Goal: Task Accomplishment & Management: Use online tool/utility

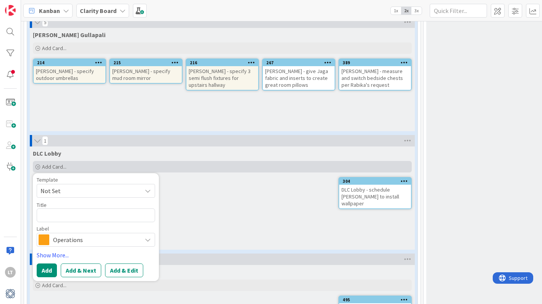
type textarea "x"
type textarea "C"
type textarea "x"
type textarea "D"
type textarea "x"
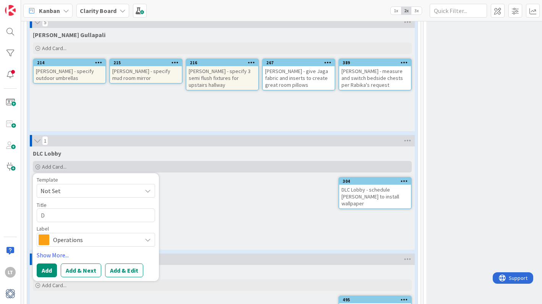
type textarea "DL"
type textarea "x"
type textarea "DLC"
type textarea "x"
type textarea "DLC"
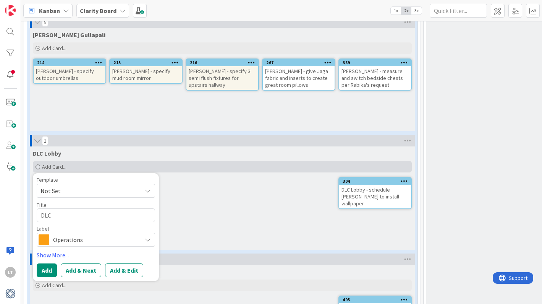
type textarea "x"
type textarea "DLC L"
type textarea "x"
type textarea "DLC Lo"
type textarea "x"
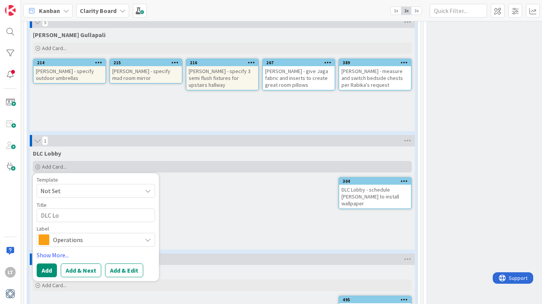
type textarea "DLC Lob"
type textarea "x"
type textarea "DLC [PERSON_NAME]"
type textarea "x"
type textarea "DLC Lobby"
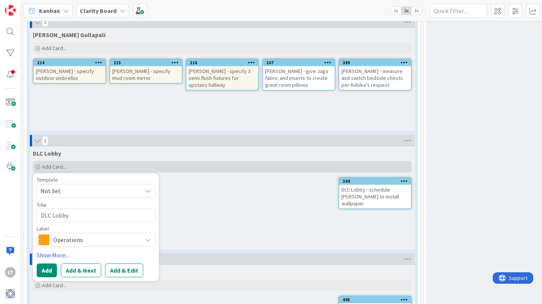
type textarea "x"
type textarea "DLC Lobby"
type textarea "x"
type textarea "DLC Lobby -"
type textarea "x"
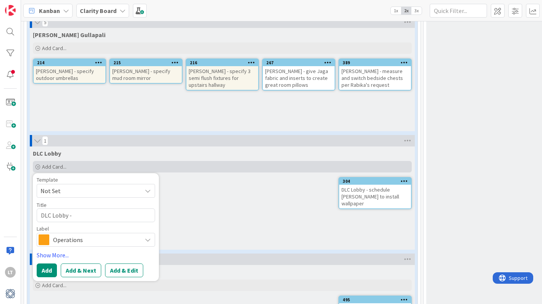
type textarea "DLC Lobby -"
type textarea "x"
type textarea "DLC Lobby - s"
type textarea "x"
type textarea "DLC Lobby - sc"
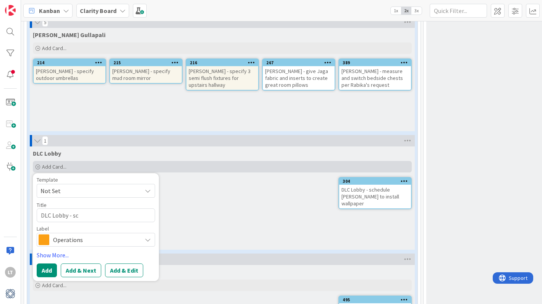
type textarea "x"
type textarea "DLC Lobby - sch"
type textarea "x"
type textarea "DLC Lobby - sche"
type textarea "x"
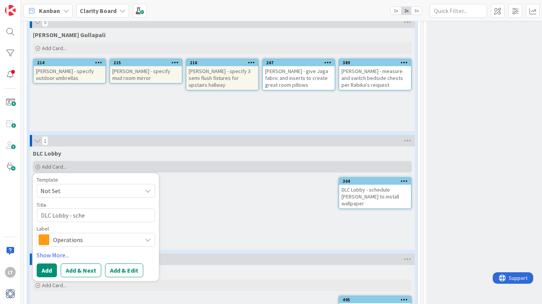
type textarea "DLC Lobby - sched"
type textarea "x"
type textarea "DLC Lobby - schedu"
type textarea "x"
type textarea "DLC Lobby - schedul"
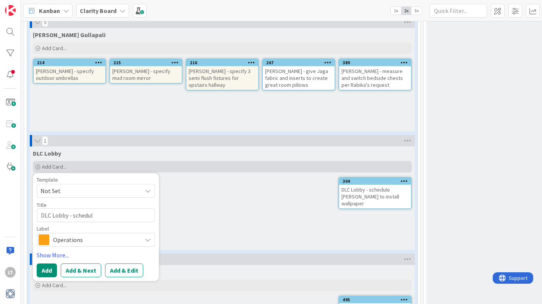
type textarea "x"
type textarea "DLC Lobby - schedule"
type textarea "x"
type textarea "DLC Lobby - schedule"
type textarea "x"
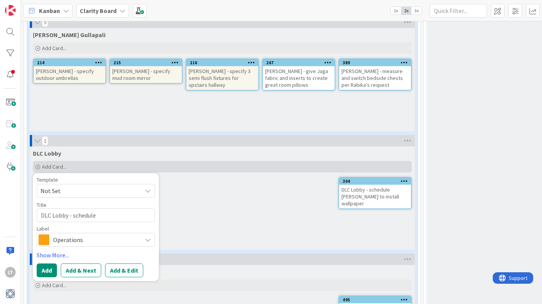
type textarea "DLC Lobby - schedule e"
type textarea "x"
type textarea "DLC Lobby - schedule el"
type textarea "x"
type textarea "DLC Lobby - schedule [PERSON_NAME]"
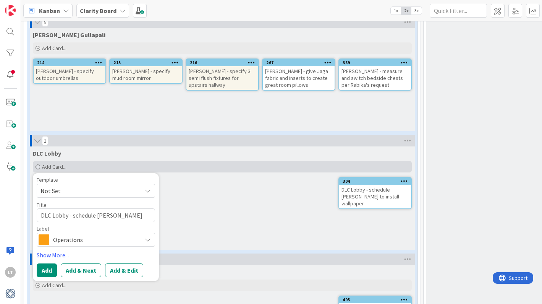
type textarea "x"
type textarea "DLC Lobby - schedule el"
type textarea "x"
type textarea "DLC Lobby - schedule ele"
type textarea "x"
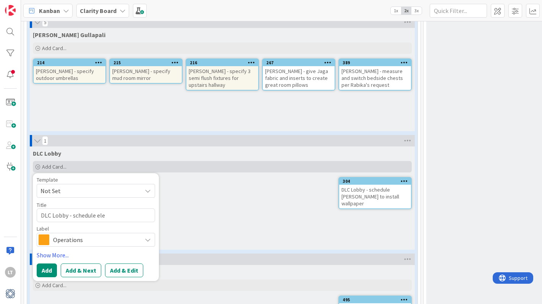
type textarea "DLC Lobby - schedule elec"
type textarea "x"
type textarea "DLC Lobby - schedule elect"
type textarea "x"
type textarea "DLC Lobby - schedule electr"
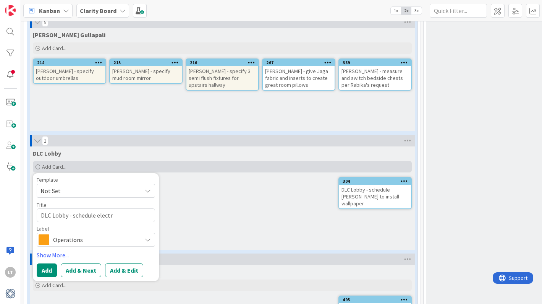
type textarea "x"
type textarea "DLC Lobby - schedule electri"
type textarea "x"
type textarea "DLC Lobby - schedule electric"
type textarea "x"
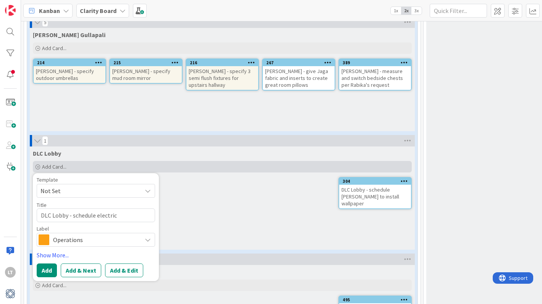
type textarea "DLC Lobby - schedule electrici"
type textarea "x"
type textarea "DLC Lobby - schedule electricia"
type textarea "x"
type textarea "DLC Lobby - schedule electrician"
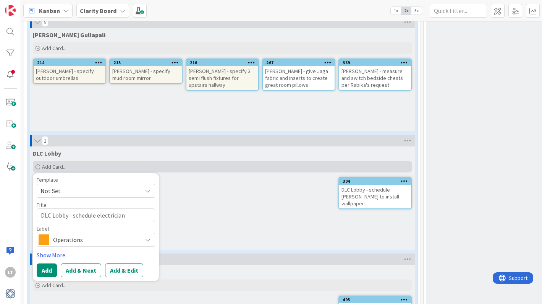
type textarea "x"
type textarea "DLC Lobby - schedule electrician"
type textarea "x"
type textarea "DLC Lobby - schedule electrician t"
type textarea "x"
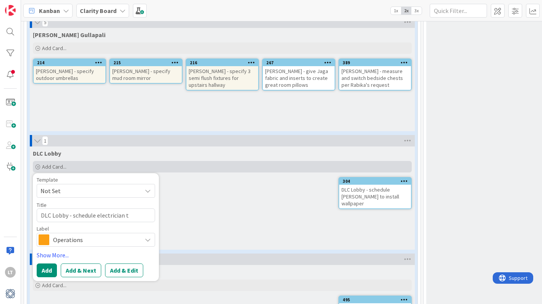
type textarea "DLC Lobby - schedule electrician to"
type textarea "x"
type textarea "DLC Lobby - schedule electrician to"
type textarea "x"
type textarea "DLC Lobby - schedule electrician to i"
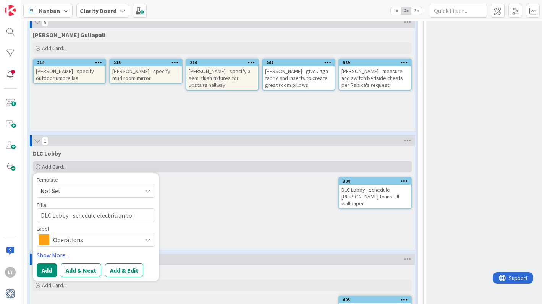
type textarea "x"
type textarea "DLC Lobby - schedule electrician to in"
type textarea "x"
type textarea "DLC Lobby - schedule electrician to ins"
type textarea "x"
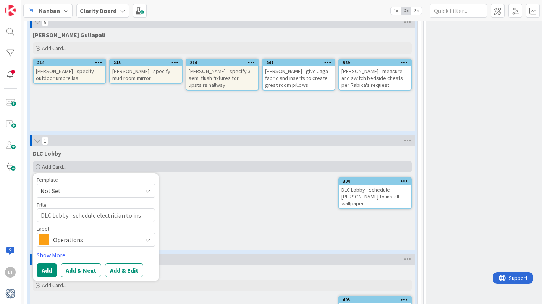
type textarea "DLC Lobby - schedule electrician to inst"
type textarea "x"
type textarea "DLC Lobby - schedule electrician to insta"
type textarea "x"
type textarea "DLC Lobby - schedule electrician to instal"
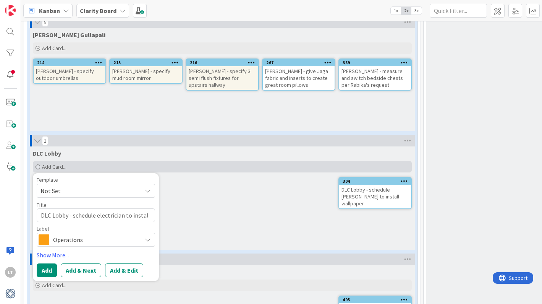
type textarea "x"
type textarea "DLC Lobby - schedule electrician to install"
type textarea "x"
type textarea "DLC Lobby - schedule electrician to install"
type textarea "x"
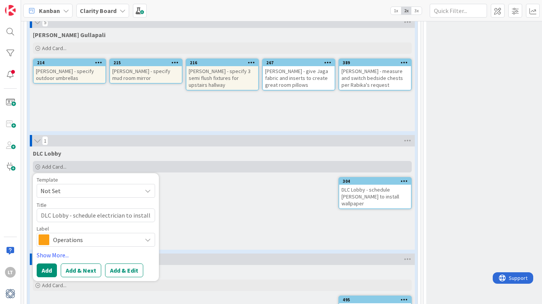
type textarea "DLC Lobby - schedule electrician to install n"
type textarea "x"
type textarea "DLC Lobby - schedule electrician to install ne"
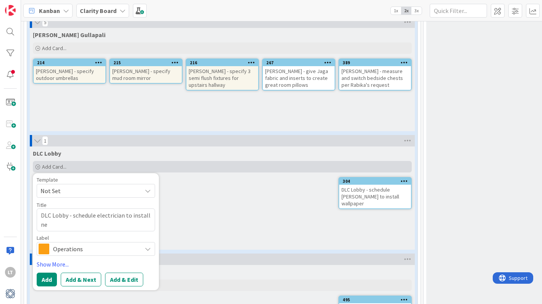
type textarea "x"
type textarea "DLC Lobby - schedule electrician to install new"
type textarea "x"
type textarea "DLC Lobby - schedule electrician to install new"
type textarea "x"
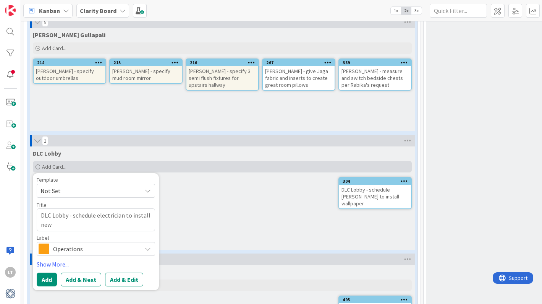
type textarea "DLC Lobby - schedule electrician to install new l"
type textarea "x"
type textarea "DLC Lobby - schedule electrician to install new li"
type textarea "x"
type textarea "DLC Lobby - schedule electrician to install new lig"
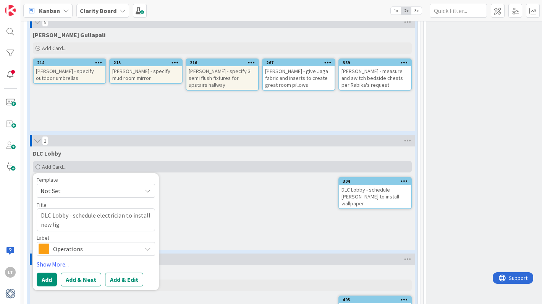
type textarea "x"
type textarea "DLC Lobby - schedule electrician to install new ligh"
type textarea "x"
type textarea "DLC Lobby - schedule electrician to install new light"
type textarea "x"
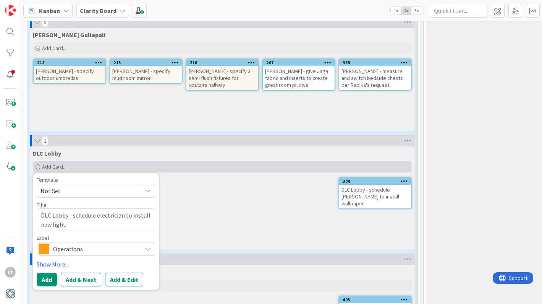
type textarea "DLC Lobby - schedule electrician to install new lighti"
type textarea "x"
type textarea "DLC Lobby - schedule electrician to install new lightin"
type textarea "x"
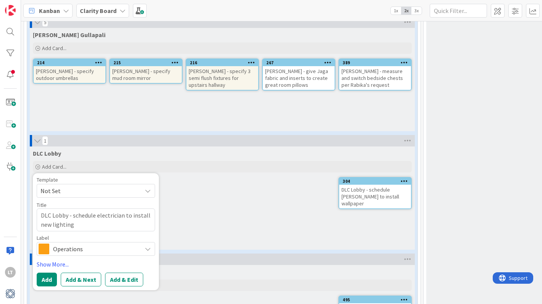
type textarea "DLC Lobby - schedule electrician to install new lighting"
click at [147, 248] on icon at bounding box center [148, 249] width 6 height 6
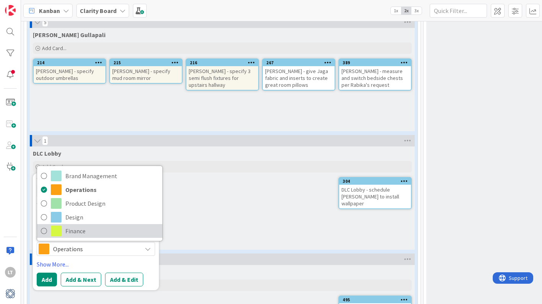
scroll to position [785, 0]
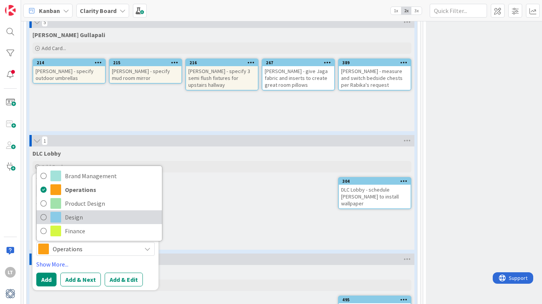
click at [47, 217] on link "Design" at bounding box center [99, 217] width 125 height 14
type textarea "x"
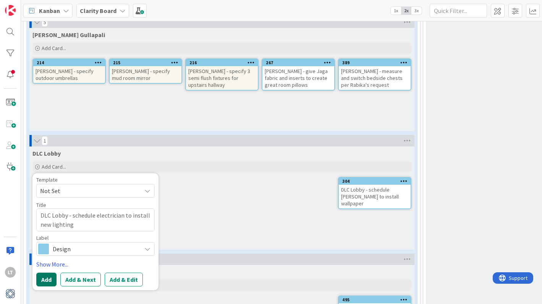
click at [48, 280] on button "Add" at bounding box center [46, 279] width 20 height 14
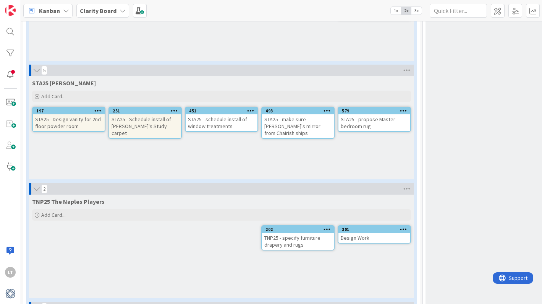
scroll to position [1211, 1]
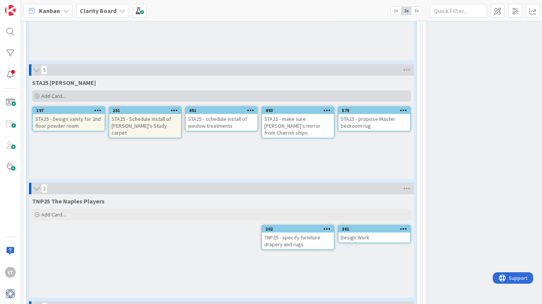
click at [90, 94] on div "Add Card..." at bounding box center [221, 95] width 379 height 11
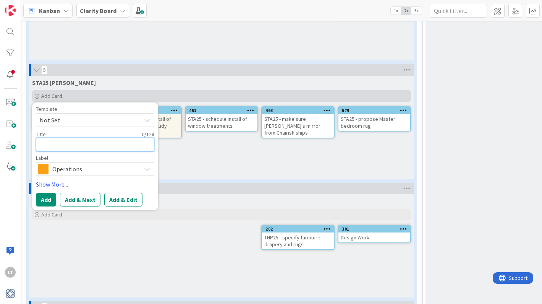
type textarea "S"
type textarea "x"
type textarea "ST"
type textarea "x"
type textarea "STA"
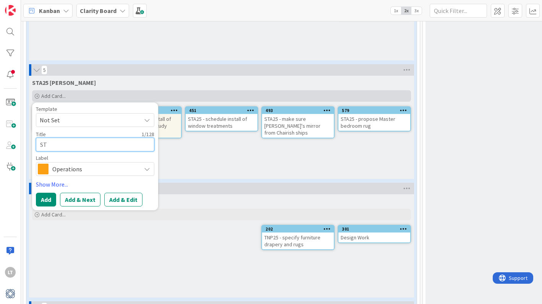
type textarea "x"
type textarea "STA2"
type textarea "x"
type textarea "STA25"
type textarea "x"
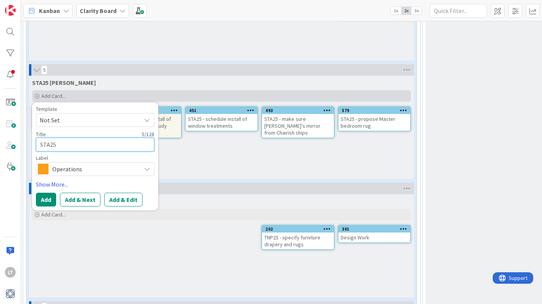
type textarea "STA25"
type textarea "x"
type textarea "STA25 -"
type textarea "x"
type textarea "STA25 -"
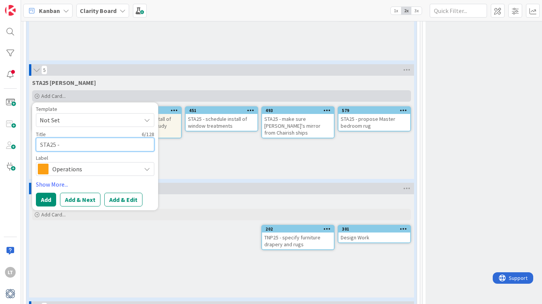
type textarea "x"
type textarea "STA25 - r"
type textarea "x"
type textarea "STA25 - re"
type textarea "x"
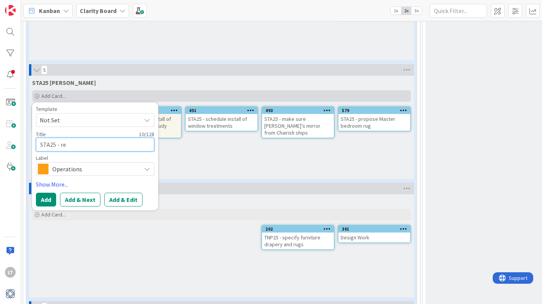
type textarea "STA25 - rep"
type textarea "x"
type textarea "STA25 - repr"
type textarea "x"
type textarea "STA25 - repri"
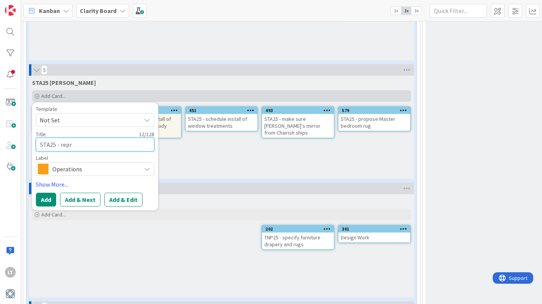
type textarea "x"
type textarea "STA25 - repric"
type textarea "x"
type textarea "STA25 - reprice"
type textarea "x"
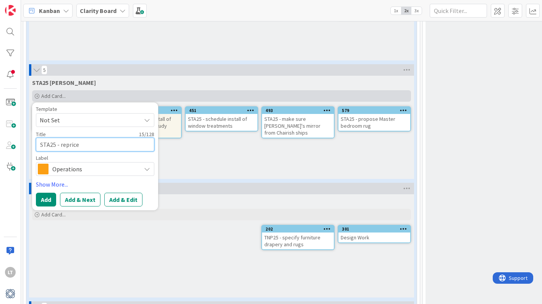
type textarea "STA25 - reprice"
type textarea "x"
type textarea "STA25 - reprice c"
type textarea "x"
type textarea "STA25 - reprice ca"
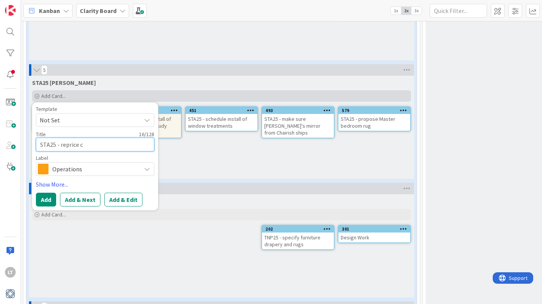
type textarea "x"
type textarea "STA25 - reprice car"
type textarea "x"
type textarea "STA25 - reprice carp"
type textarea "x"
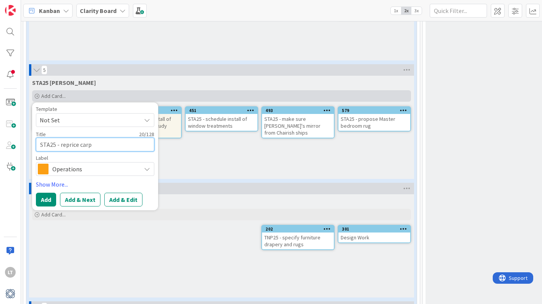
type textarea "STA25 - reprice carpe"
type textarea "x"
type textarea "STA25 - reprice carpet"
type textarea "x"
type textarea "STA25 - reprice carpet"
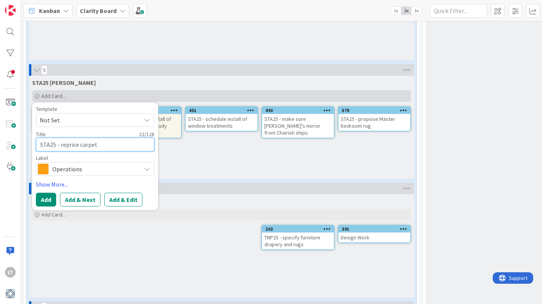
type textarea "x"
type textarea "STA25 - reprice carpet i"
type textarea "x"
type textarea "STA25 - reprice carpet in"
type textarea "x"
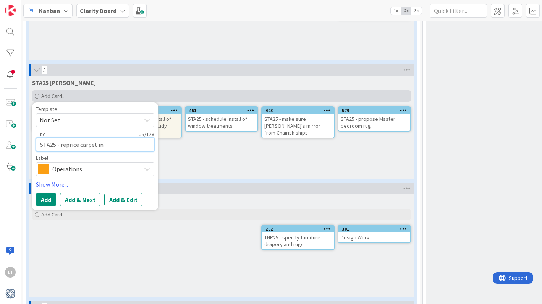
type textarea "STA25 - reprice carpet in"
type textarea "x"
type textarea "STA25 - reprice carpet in m"
type textarea "x"
type textarea "STA25 - reprice carpet in ma"
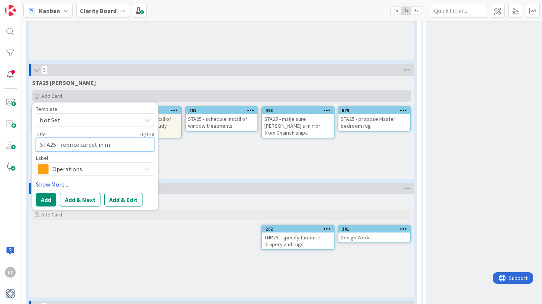
type textarea "x"
type textarea "STA25 - reprice carpet in mas"
type textarea "x"
type textarea "STA25 - reprice carpet in mast"
type textarea "x"
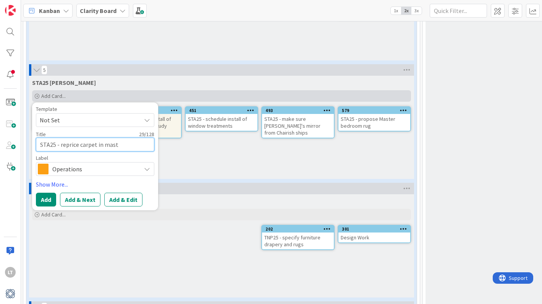
type textarea "STA25 - reprice carpet in maste"
type textarea "x"
type textarea "STA25 - reprice carpet in master"
type textarea "x"
type textarea "STA25 - reprice carpet in maste"
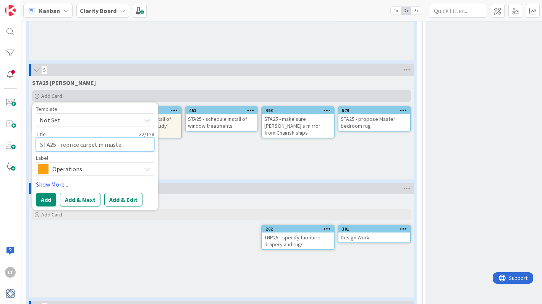
type textarea "x"
type textarea "STA25 - reprice carpet in mast"
type textarea "x"
type textarea "STA25 - reprice carpet in mas"
type textarea "x"
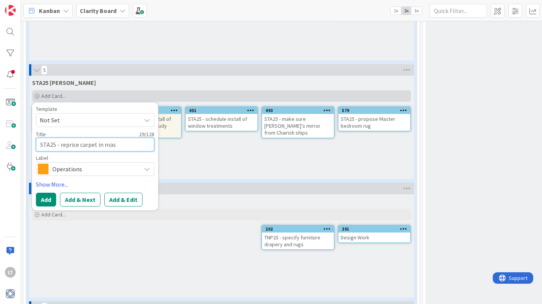
type textarea "STA25 - reprice carpet in ma"
type textarea "x"
type textarea "STA25 - reprice carpet in m"
type textarea "x"
type textarea "STA25 - reprice carpet in"
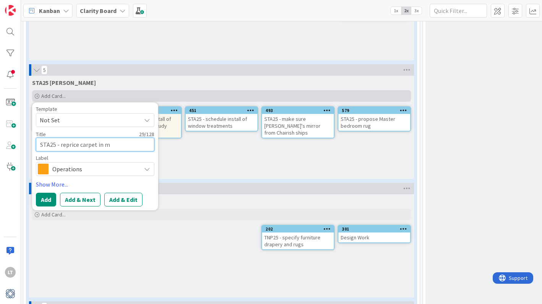
type textarea "x"
type textarea "STA25 - reprice carpet in"
type textarea "x"
type textarea "STA25 - reprice carpet i"
type textarea "x"
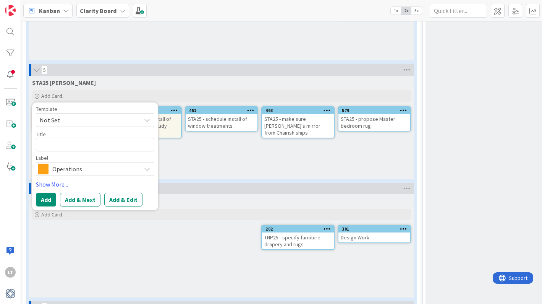
click at [286, 157] on div "STA25 [PERSON_NAME] Add Card... Template Not Set Title 0 / 128 Label Operations…" at bounding box center [221, 127] width 385 height 103
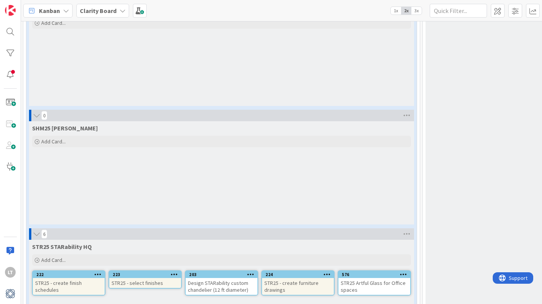
scroll to position [1761, 1]
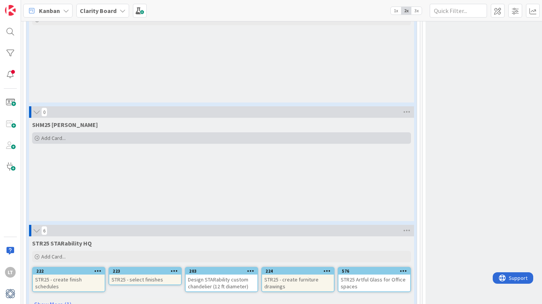
click at [65, 136] on span "Add Card..." at bounding box center [53, 137] width 24 height 7
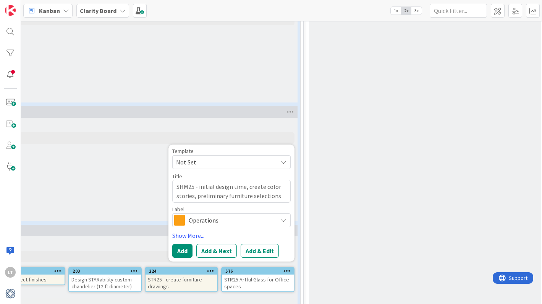
scroll to position [1761, 130]
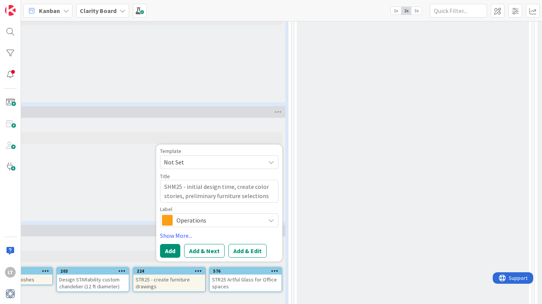
click at [272, 221] on icon at bounding box center [271, 220] width 6 height 6
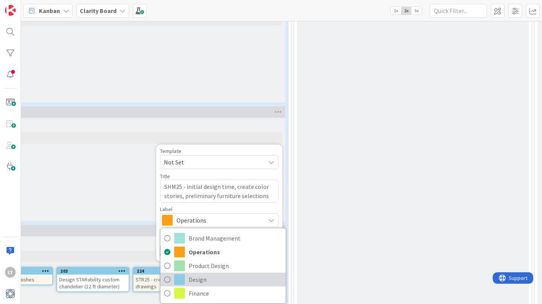
click at [203, 277] on span "Design" at bounding box center [235, 279] width 93 height 11
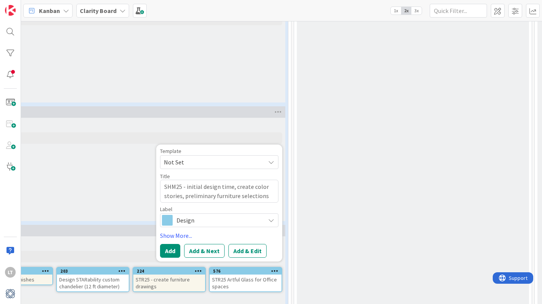
click at [167, 251] on button "Add" at bounding box center [170, 251] width 20 height 14
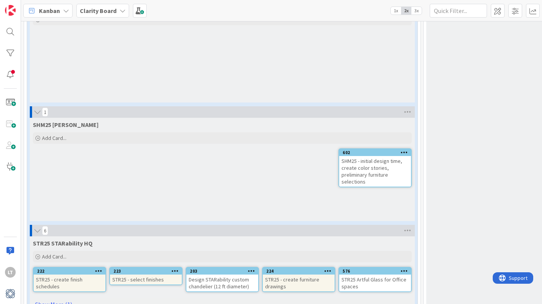
scroll to position [1761, 0]
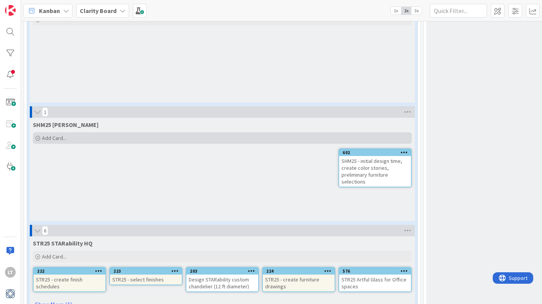
click at [73, 138] on div "Add Card..." at bounding box center [222, 137] width 379 height 11
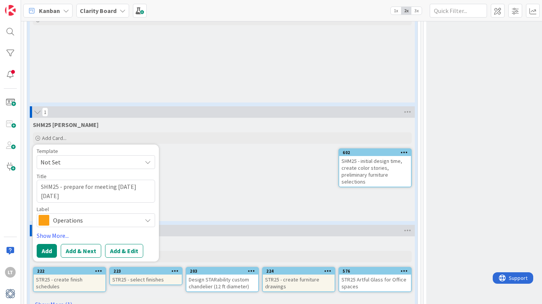
click at [147, 219] on icon at bounding box center [148, 220] width 6 height 6
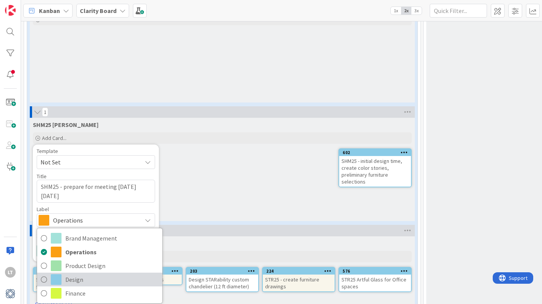
click at [96, 279] on span "Design" at bounding box center [111, 279] width 93 height 11
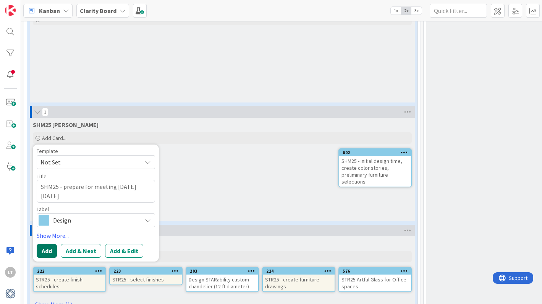
click at [45, 249] on button "Add" at bounding box center [47, 251] width 20 height 14
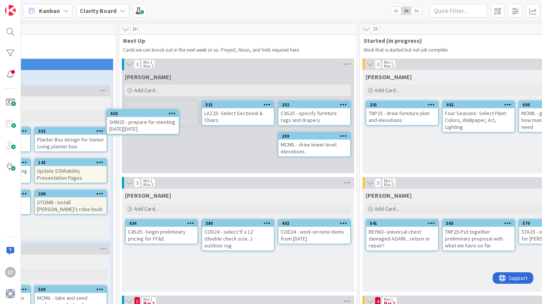
scroll to position [0, 301]
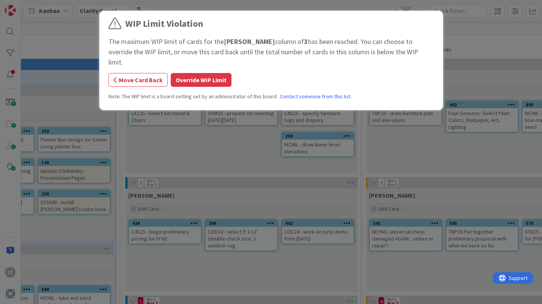
click at [187, 79] on div "WIP Limit Violation The maximum WIP limit of cards for the [PERSON_NAME] column…" at bounding box center [270, 61] width 325 height 89
click at [188, 73] on button "Override WIP Limit" at bounding box center [201, 80] width 61 height 14
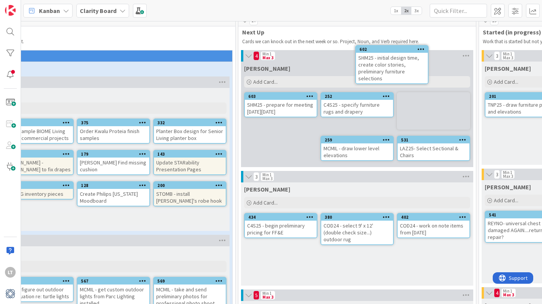
scroll to position [0, 185]
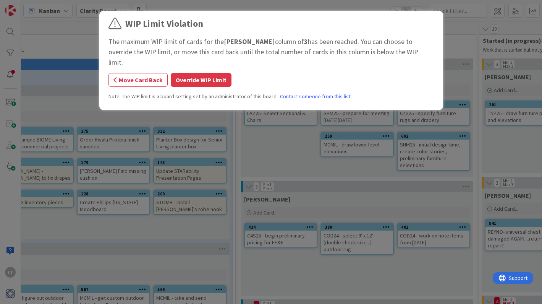
click at [202, 73] on button "Override WIP Limit" at bounding box center [201, 80] width 61 height 14
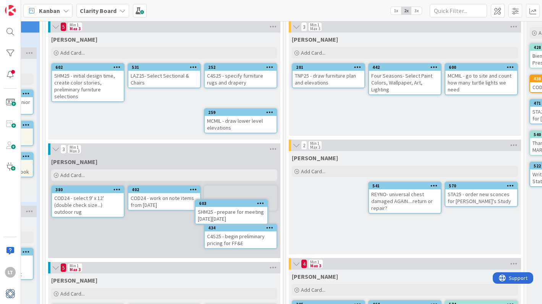
scroll to position [41, 378]
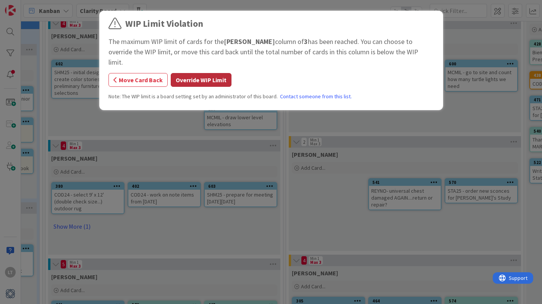
click at [196, 73] on button "Override WIP Limit" at bounding box center [201, 80] width 61 height 14
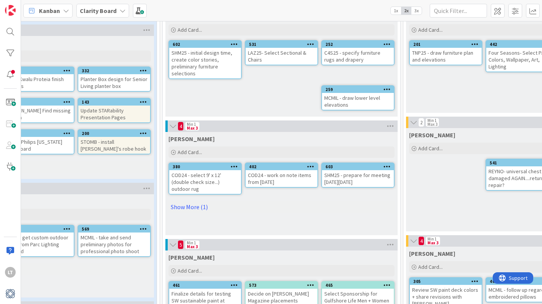
scroll to position [60, 269]
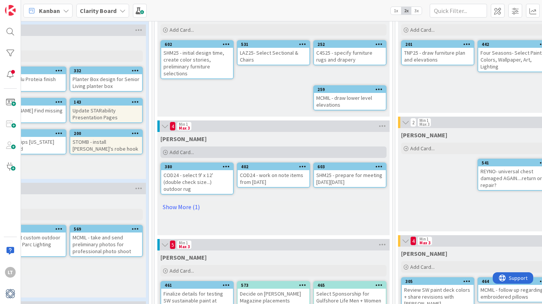
click at [183, 152] on span "Add Card..." at bounding box center [182, 152] width 24 height 7
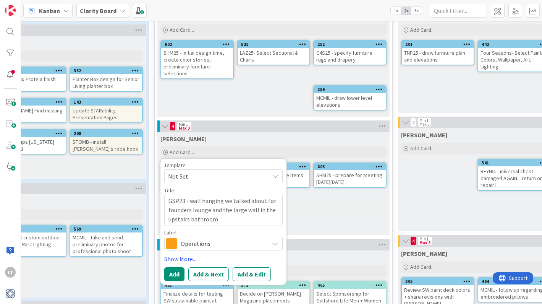
click at [260, 242] on span "Operations" at bounding box center [223, 243] width 85 height 11
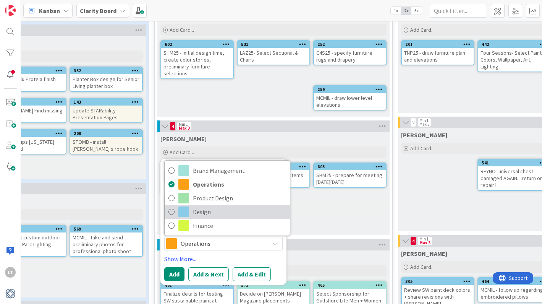
click at [172, 214] on icon at bounding box center [171, 211] width 6 height 11
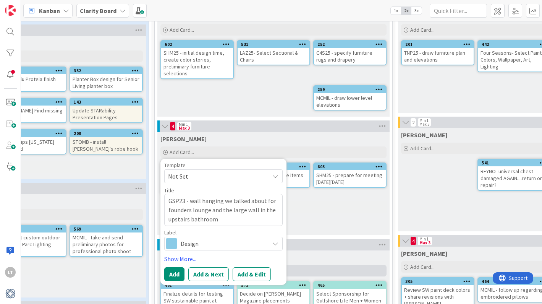
click at [172, 274] on button "Add" at bounding box center [174, 274] width 20 height 14
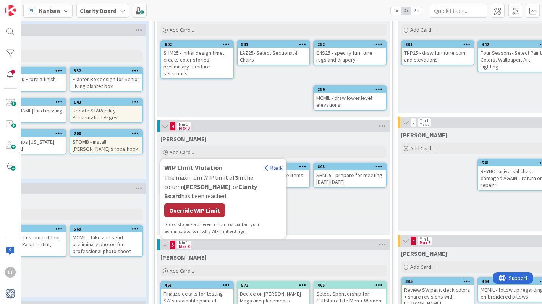
click at [209, 203] on div "Override WIP Limit" at bounding box center [194, 210] width 61 height 14
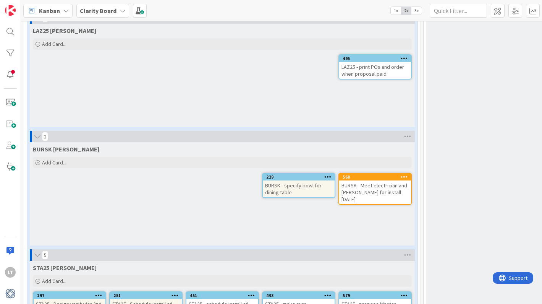
scroll to position [1028, 0]
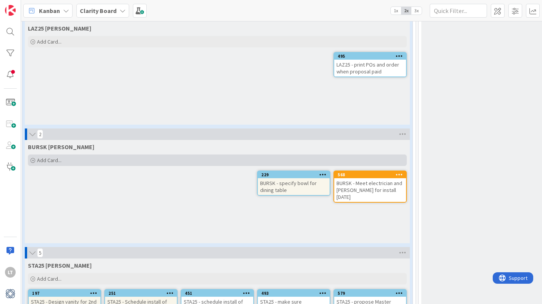
click at [123, 165] on div "Add Card..." at bounding box center [217, 159] width 379 height 11
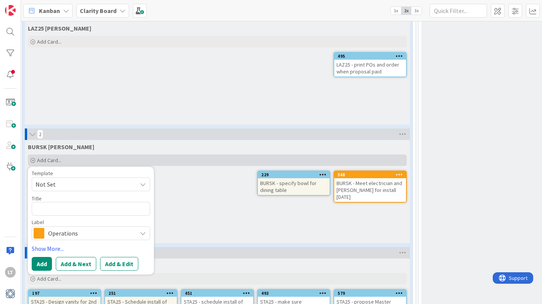
scroll to position [1028, 4]
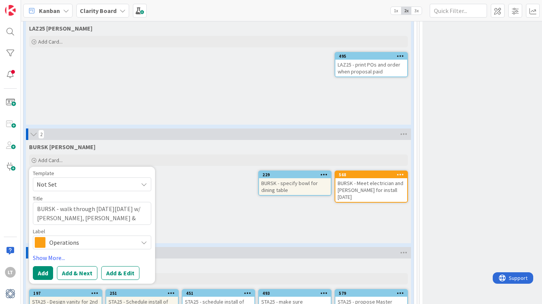
click at [145, 243] on icon at bounding box center [144, 242] width 6 height 6
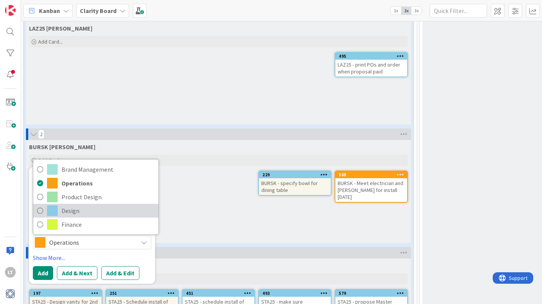
click at [58, 210] on link "Design" at bounding box center [95, 211] width 125 height 14
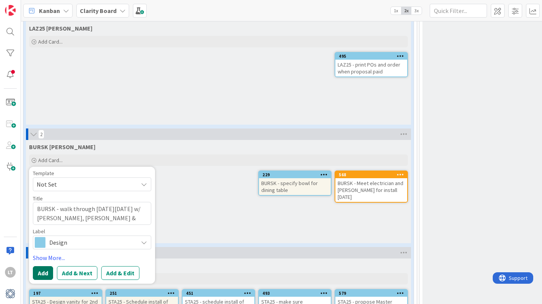
click at [43, 270] on button "Add" at bounding box center [43, 273] width 20 height 14
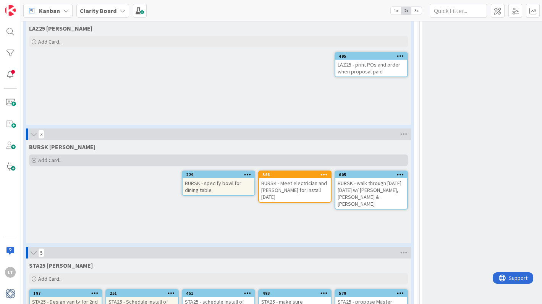
click at [58, 161] on span "Add Card..." at bounding box center [50, 160] width 24 height 7
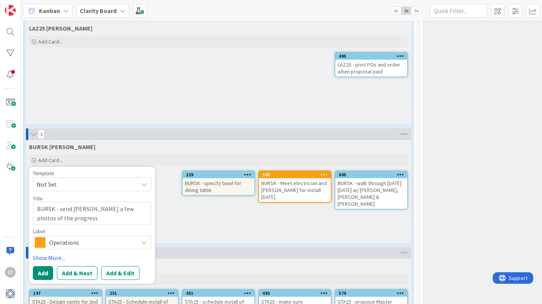
click at [142, 239] on icon at bounding box center [144, 242] width 6 height 6
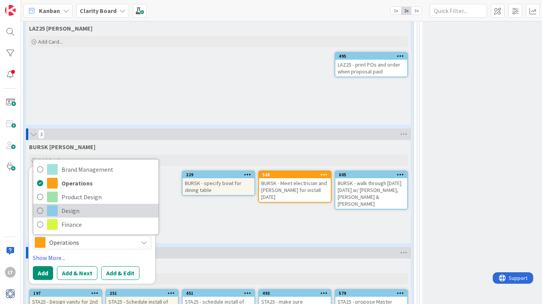
click at [40, 209] on icon at bounding box center [40, 210] width 6 height 11
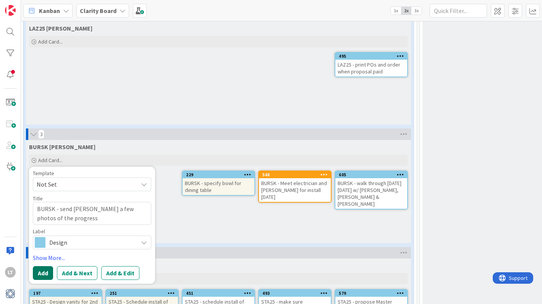
click at [43, 278] on button "Add" at bounding box center [43, 273] width 20 height 14
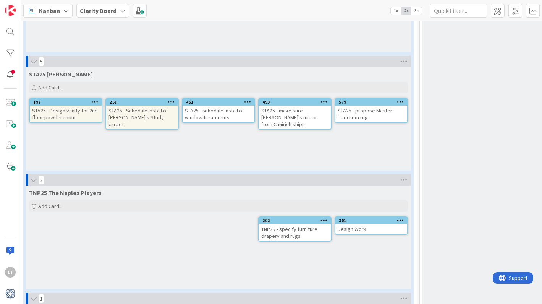
scroll to position [1219, 4]
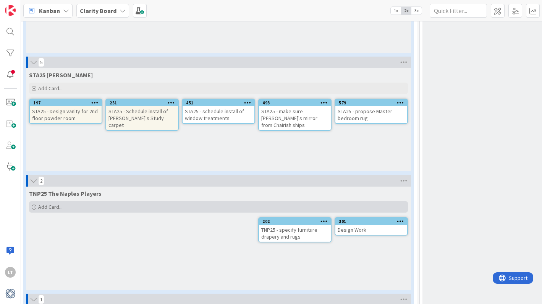
click at [168, 204] on div "Add Card..." at bounding box center [218, 206] width 379 height 11
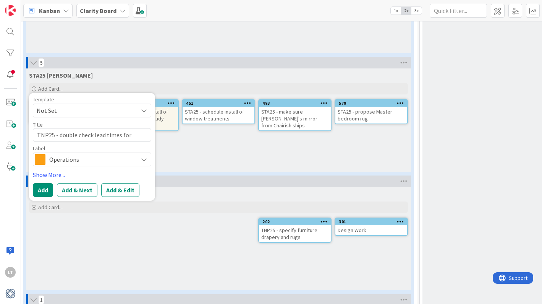
scroll to position [0, 0]
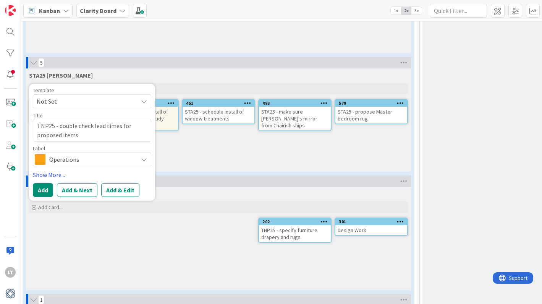
click at [113, 164] on span "Operations" at bounding box center [91, 159] width 85 height 11
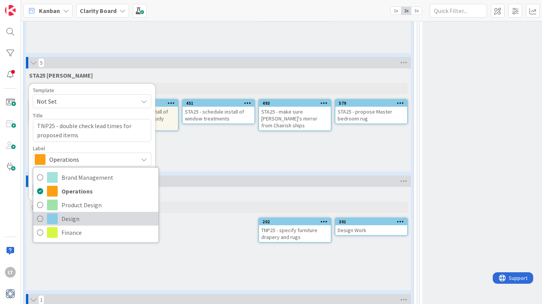
click at [51, 217] on span at bounding box center [52, 218] width 11 height 11
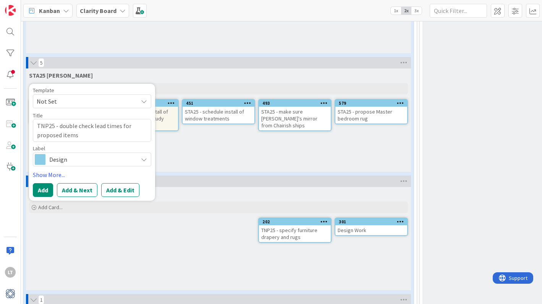
drag, startPoint x: 41, startPoint y: 189, endPoint x: 40, endPoint y: 194, distance: 5.1
click at [41, 189] on button "Add" at bounding box center [43, 190] width 20 height 14
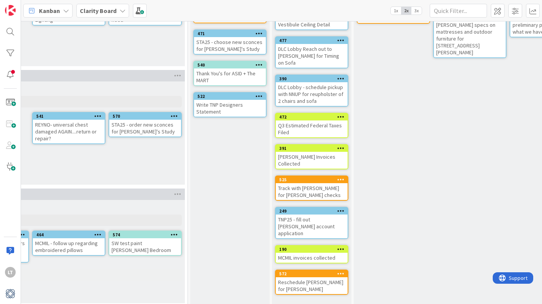
scroll to position [112, 714]
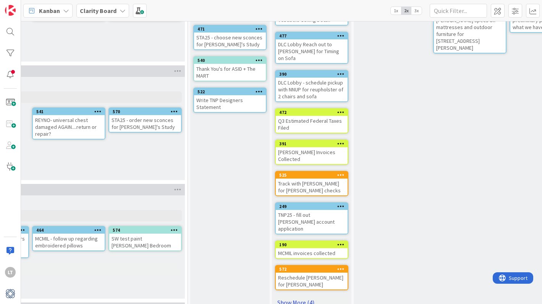
click at [293, 296] on link "Show More (4)" at bounding box center [311, 302] width 73 height 12
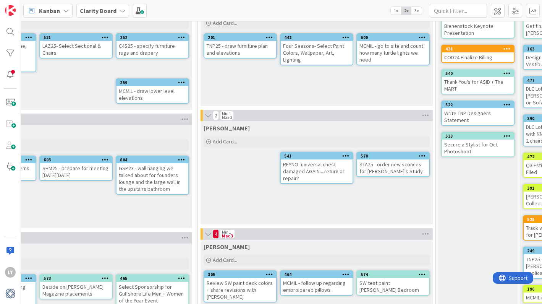
scroll to position [68, 465]
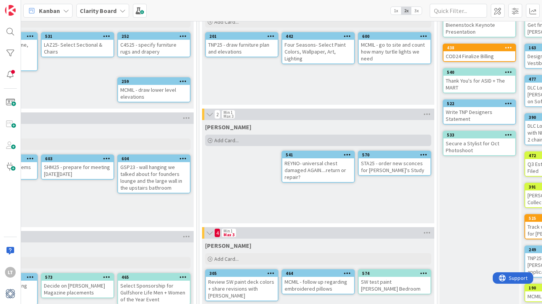
click at [246, 141] on div "Add Card..." at bounding box center [318, 139] width 226 height 11
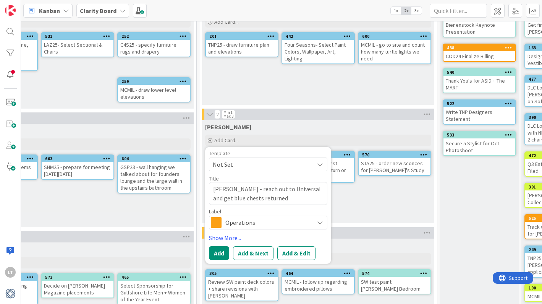
click at [308, 220] on span "Operations" at bounding box center [267, 222] width 85 height 11
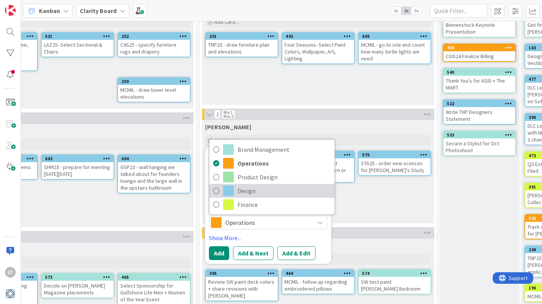
click at [218, 192] on icon at bounding box center [216, 190] width 6 height 11
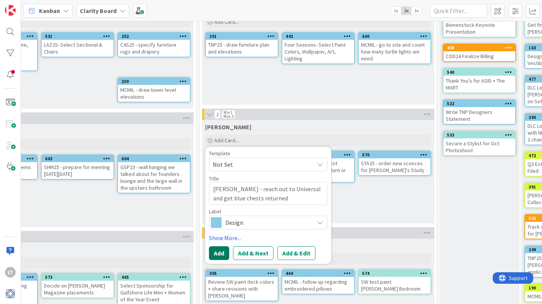
click at [214, 250] on button "Add" at bounding box center [219, 253] width 20 height 14
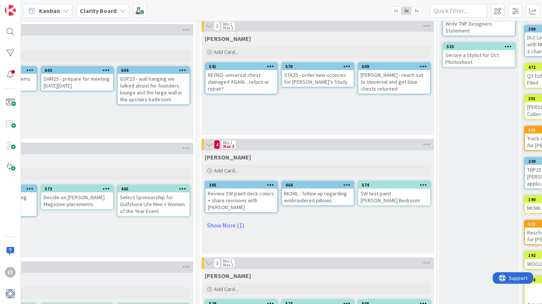
scroll to position [158, 465]
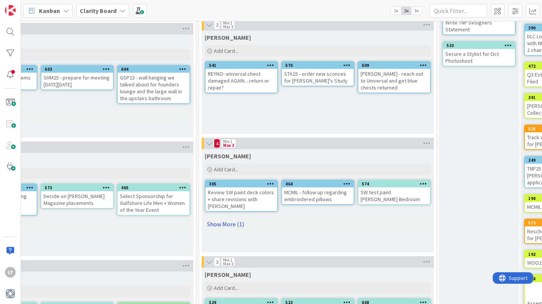
click at [219, 218] on link "Show More (1)" at bounding box center [318, 224] width 226 height 12
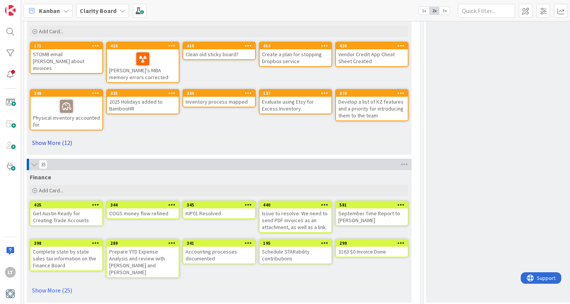
scroll to position [2479, 0]
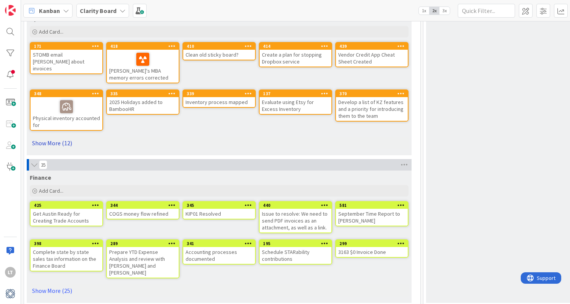
click at [49, 139] on link "Show More (12)" at bounding box center [219, 143] width 379 height 12
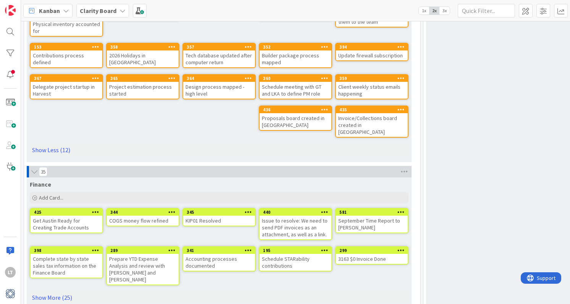
scroll to position [2573, 0]
click at [43, 291] on link "Show More (25)" at bounding box center [219, 297] width 379 height 12
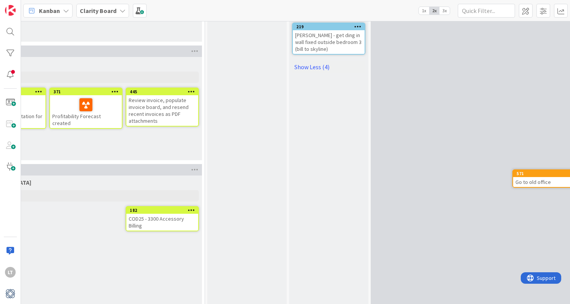
scroll to position [502, 726]
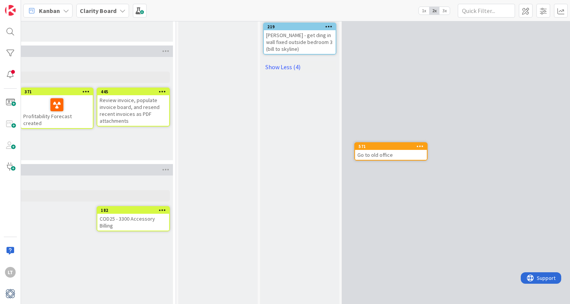
drag, startPoint x: 249, startPoint y: 209, endPoint x: 266, endPoint y: 209, distance: 16.8
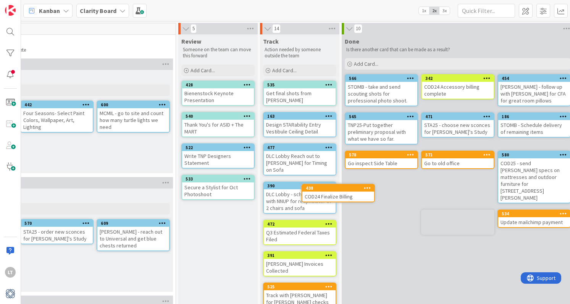
scroll to position [2, 726]
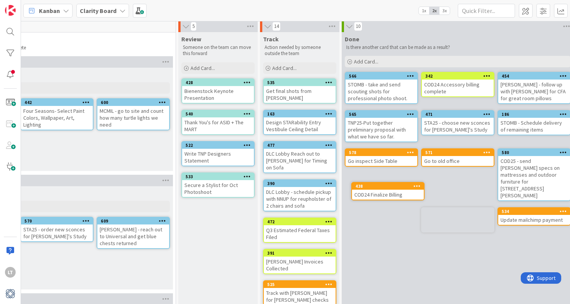
drag, startPoint x: 225, startPoint y: 120, endPoint x: 246, endPoint y: 135, distance: 25.7
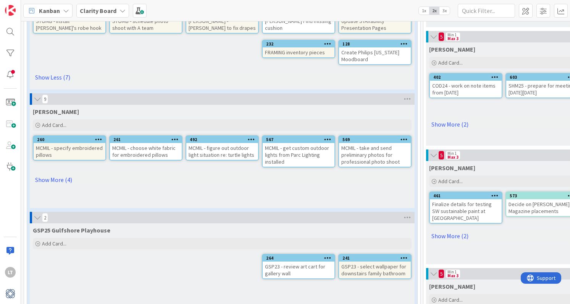
scroll to position [154, 0]
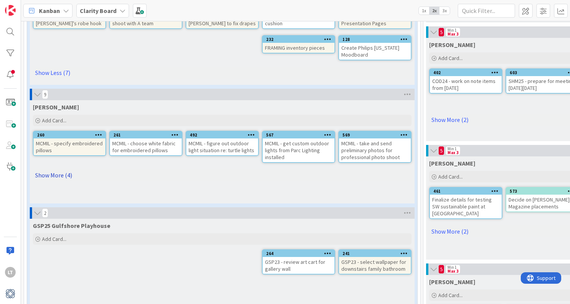
click at [47, 176] on link "Show More (4)" at bounding box center [222, 175] width 379 height 12
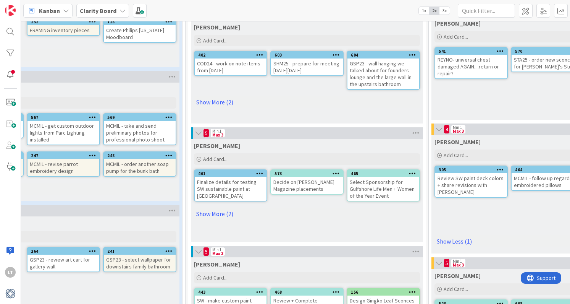
scroll to position [178, 235]
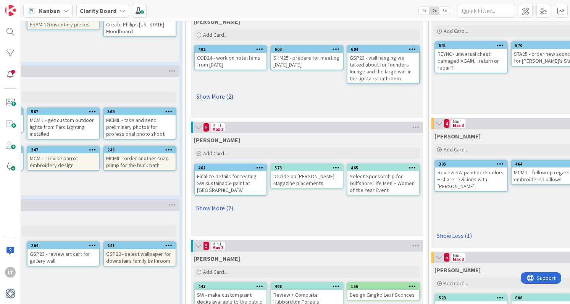
click at [215, 97] on link "Show More (2)" at bounding box center [307, 96] width 226 height 12
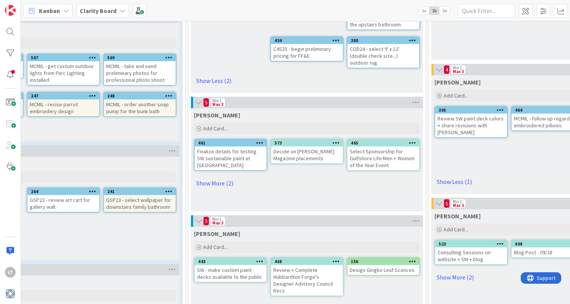
scroll to position [236, 235]
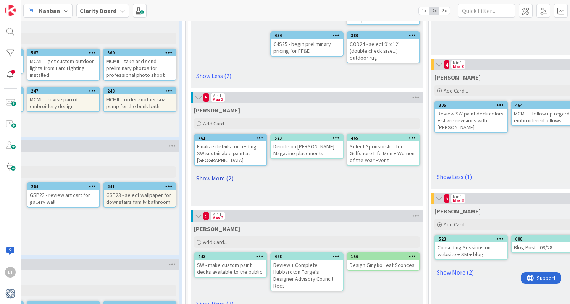
click at [214, 172] on link "Show More (2)" at bounding box center [307, 178] width 226 height 12
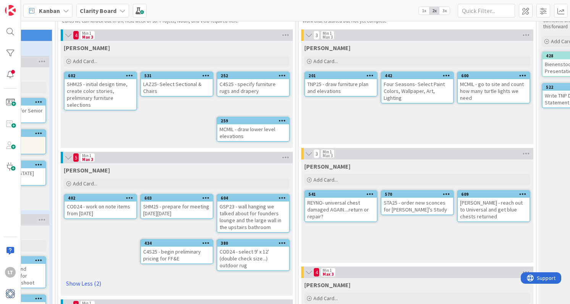
scroll to position [29, 366]
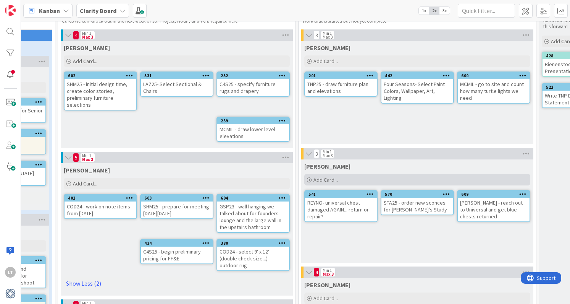
click at [348, 179] on div "Add Card..." at bounding box center [417, 179] width 226 height 11
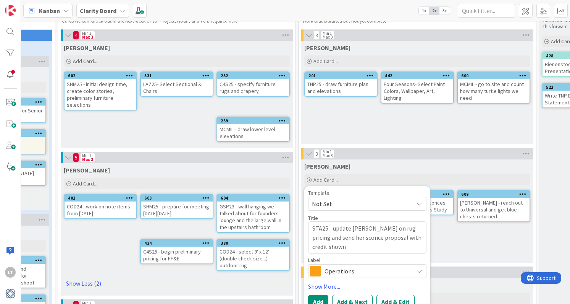
click at [345, 273] on span "Operations" at bounding box center [367, 271] width 85 height 11
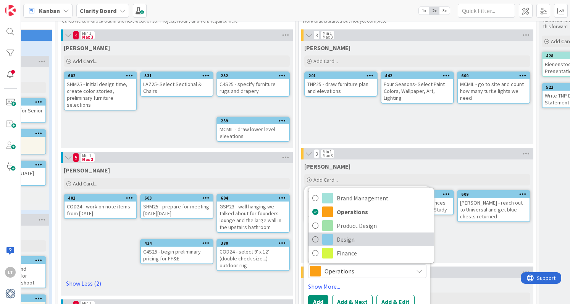
click at [319, 242] on link "Design" at bounding box center [371, 239] width 125 height 14
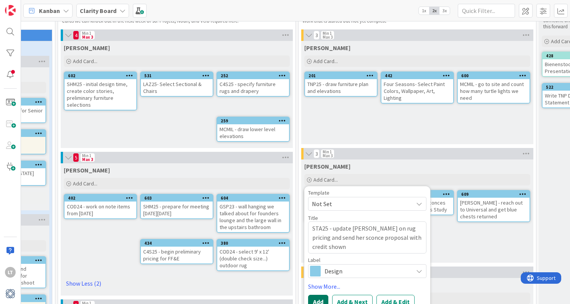
click at [319, 298] on button "Add" at bounding box center [318, 302] width 20 height 14
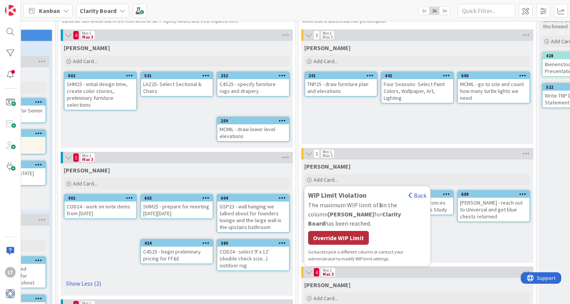
click at [360, 231] on div "Override WIP Limit" at bounding box center [338, 238] width 61 height 14
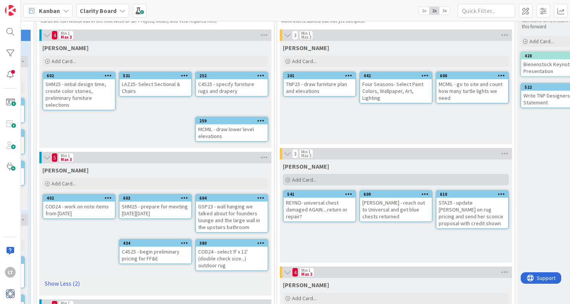
scroll to position [29, 379]
